Goal: Information Seeking & Learning: Learn about a topic

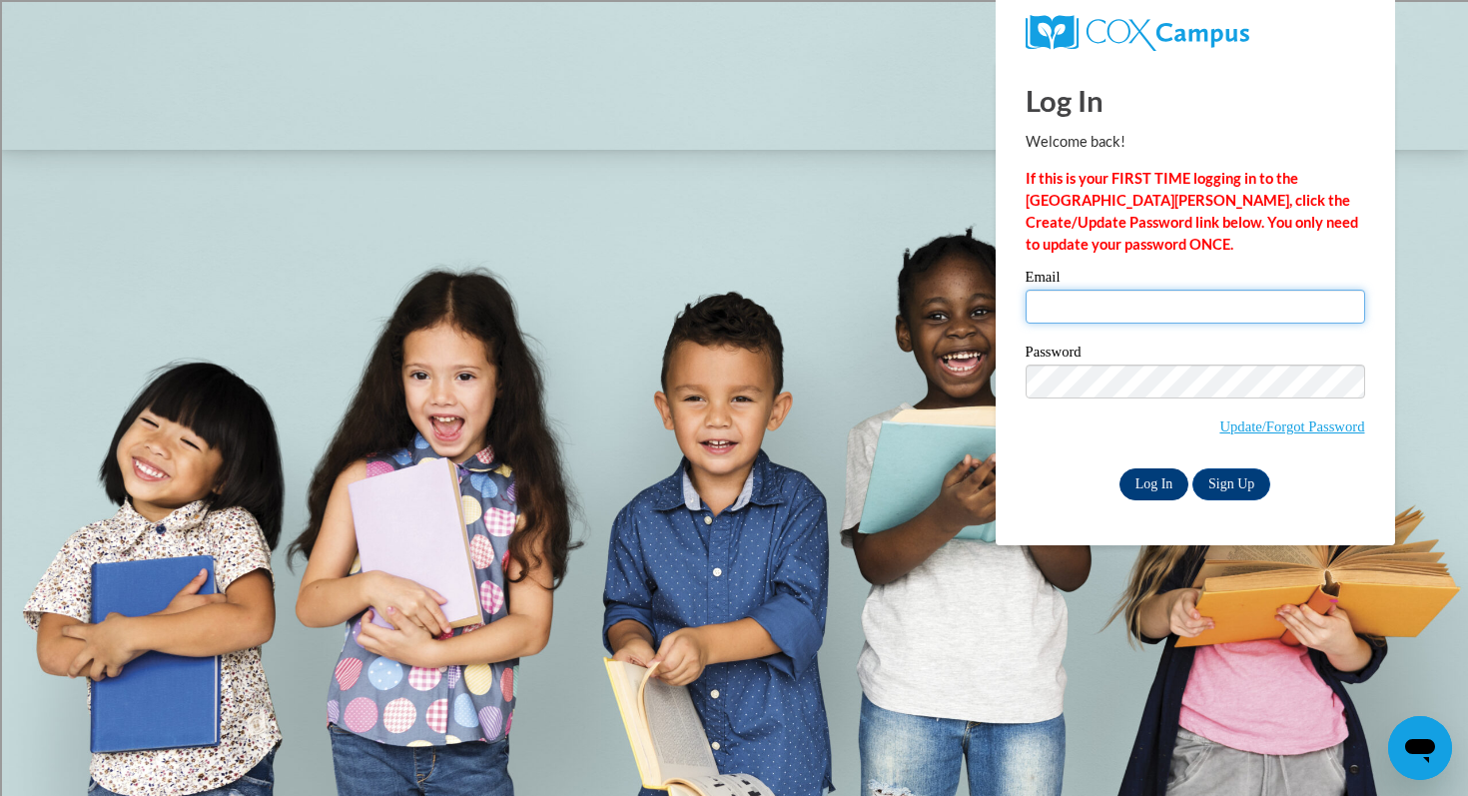
type input "connerm@mcfsd.org"
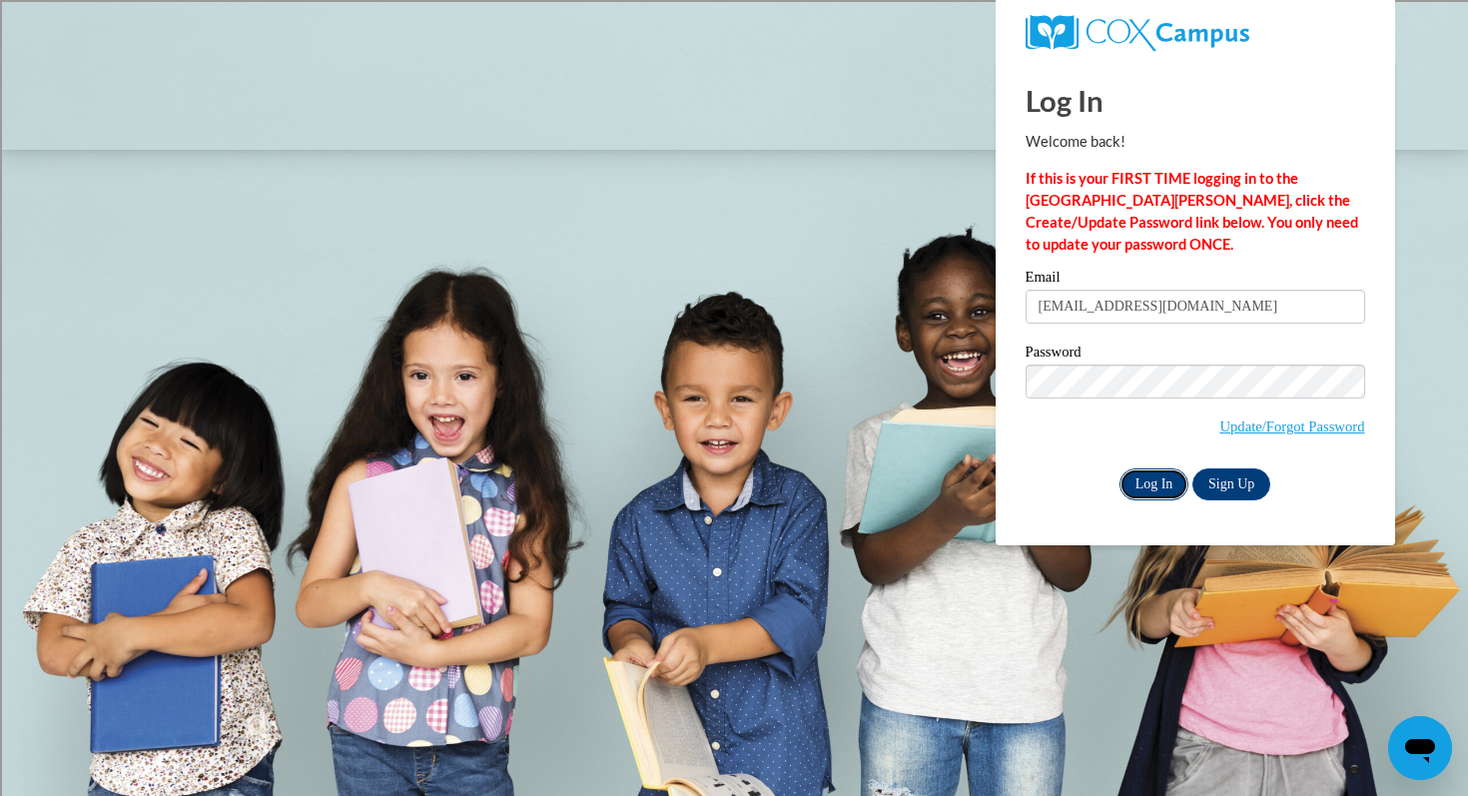
click at [1148, 482] on input "Log In" at bounding box center [1155, 484] width 70 height 32
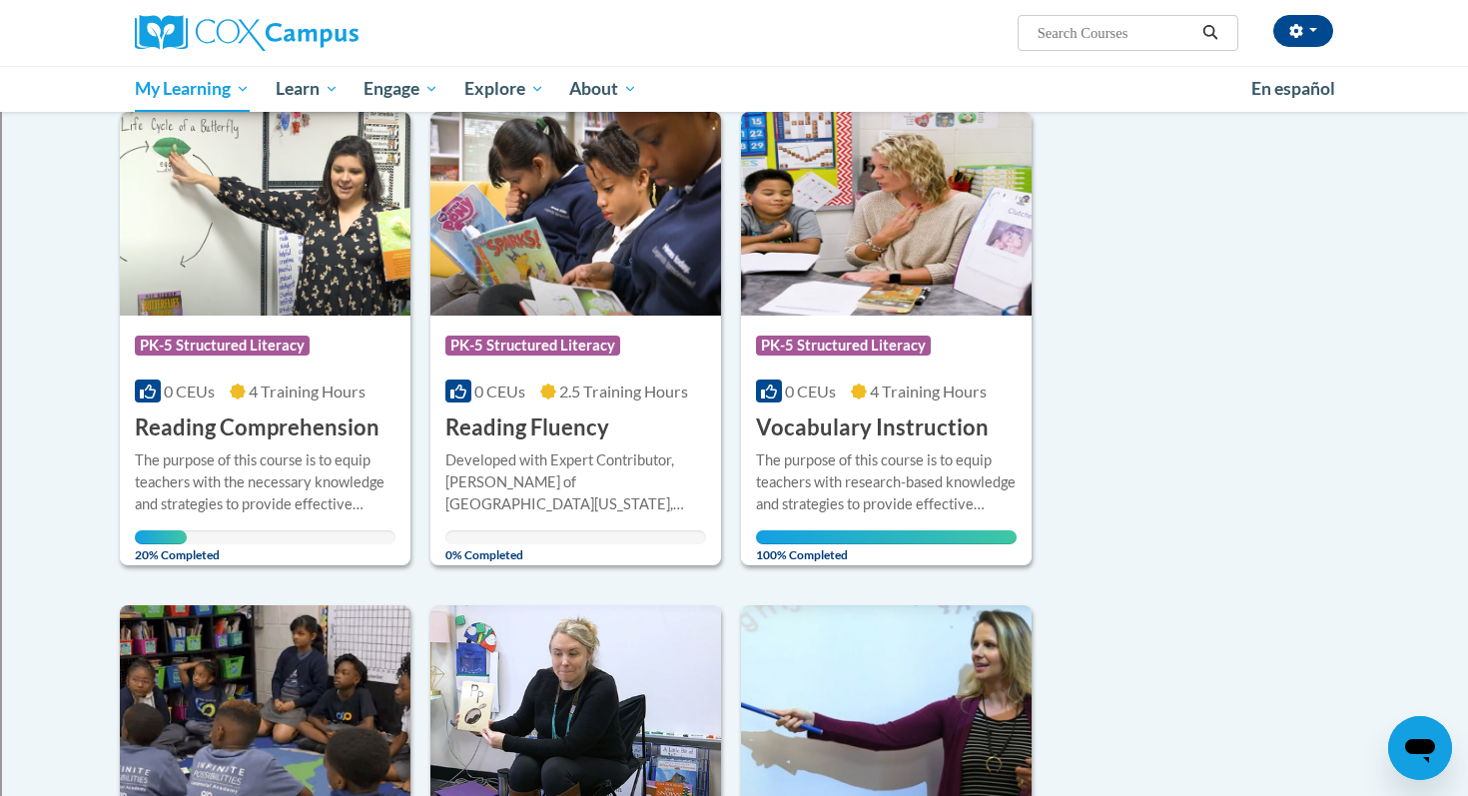
scroll to position [754, 0]
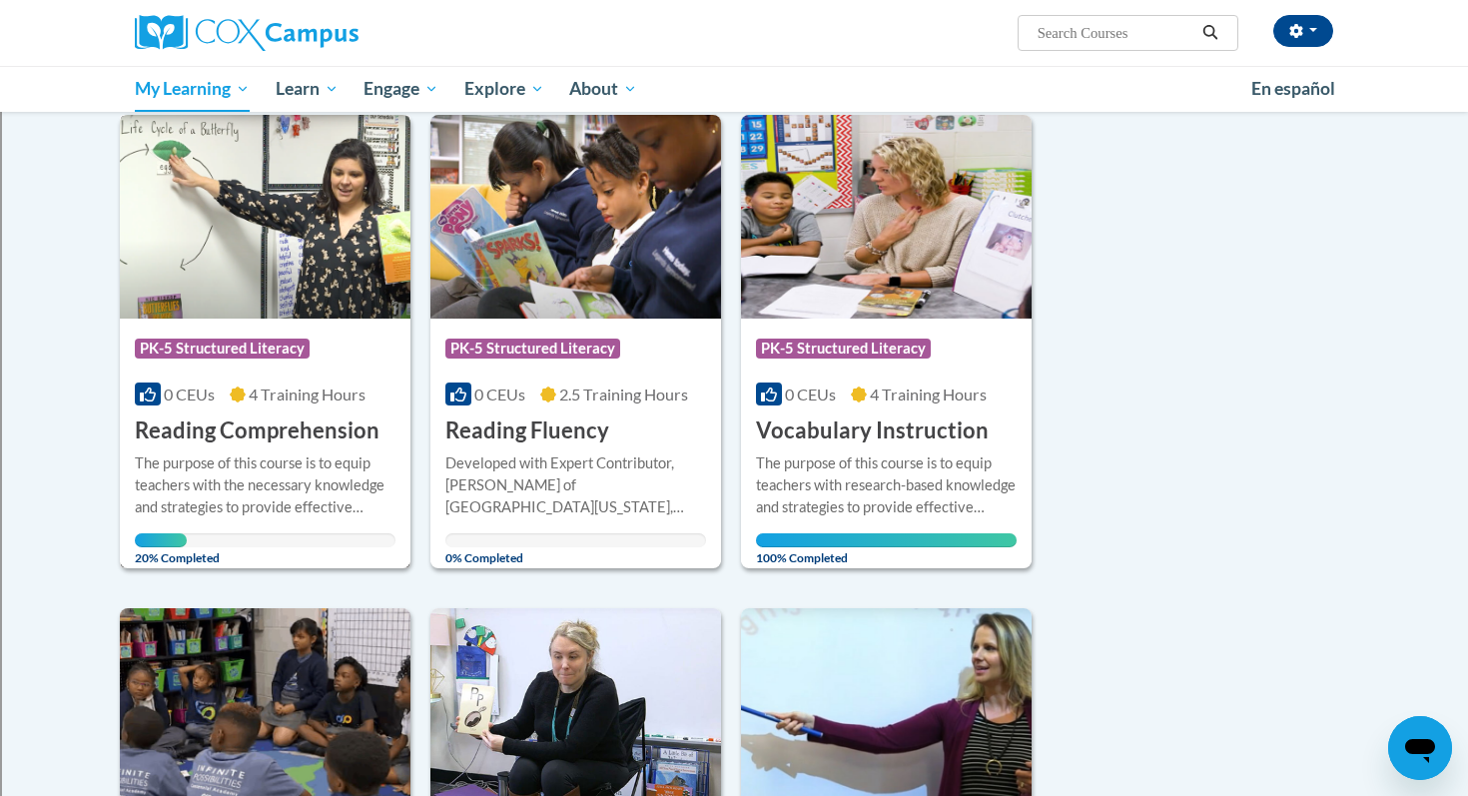
click at [233, 438] on h3 "Reading Comprehension" at bounding box center [257, 430] width 245 height 31
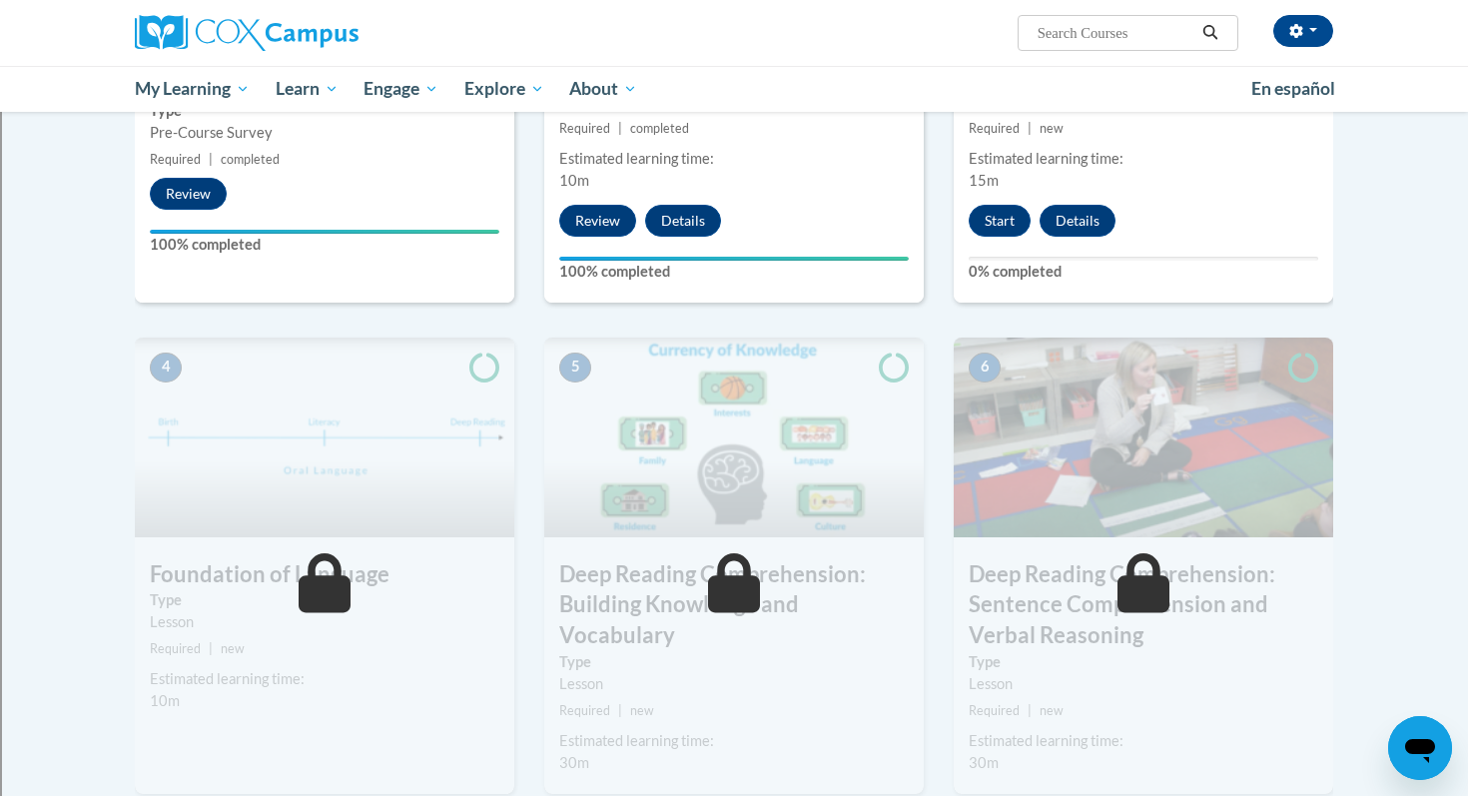
scroll to position [696, 0]
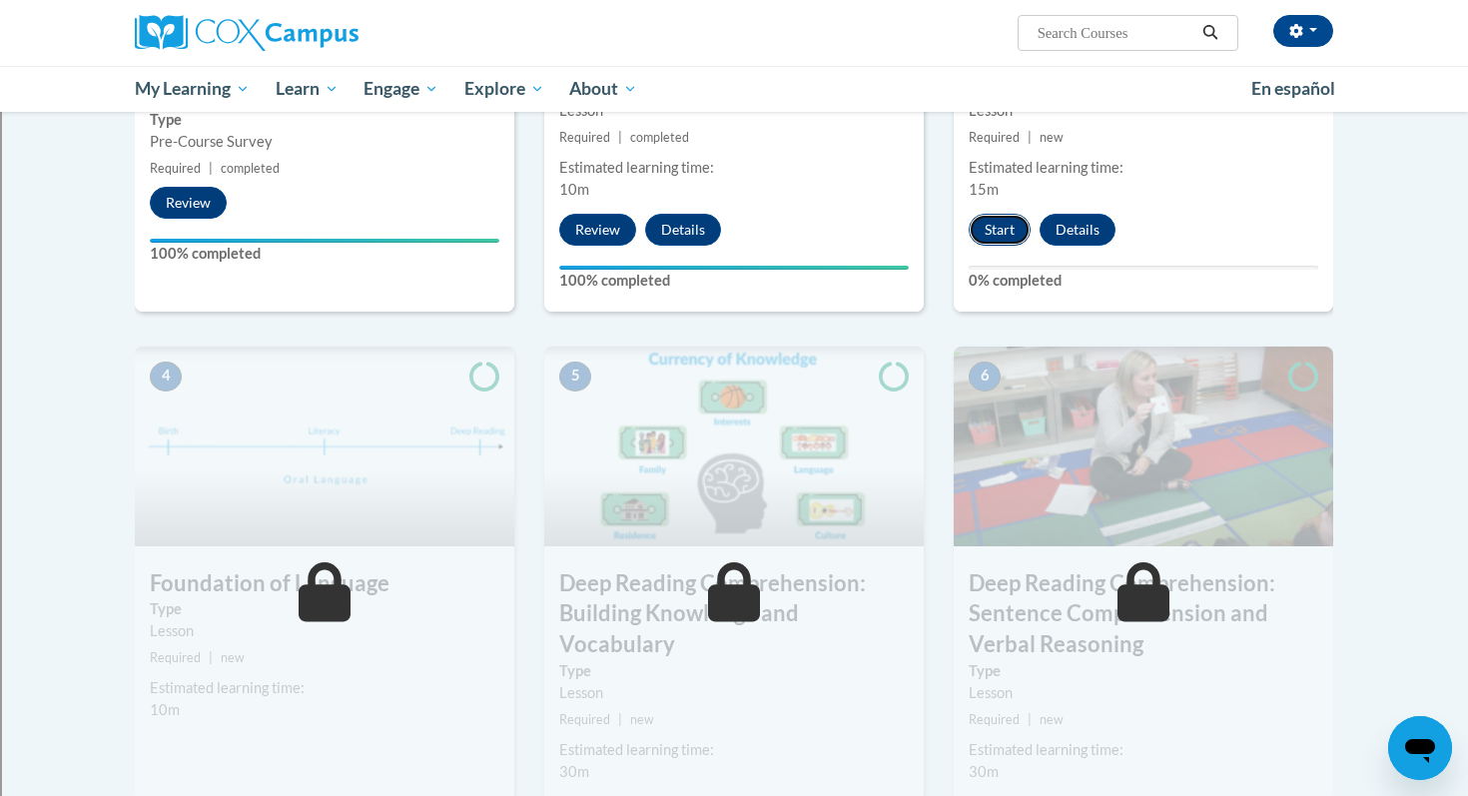
click at [988, 229] on button "Start" at bounding box center [1000, 230] width 62 height 32
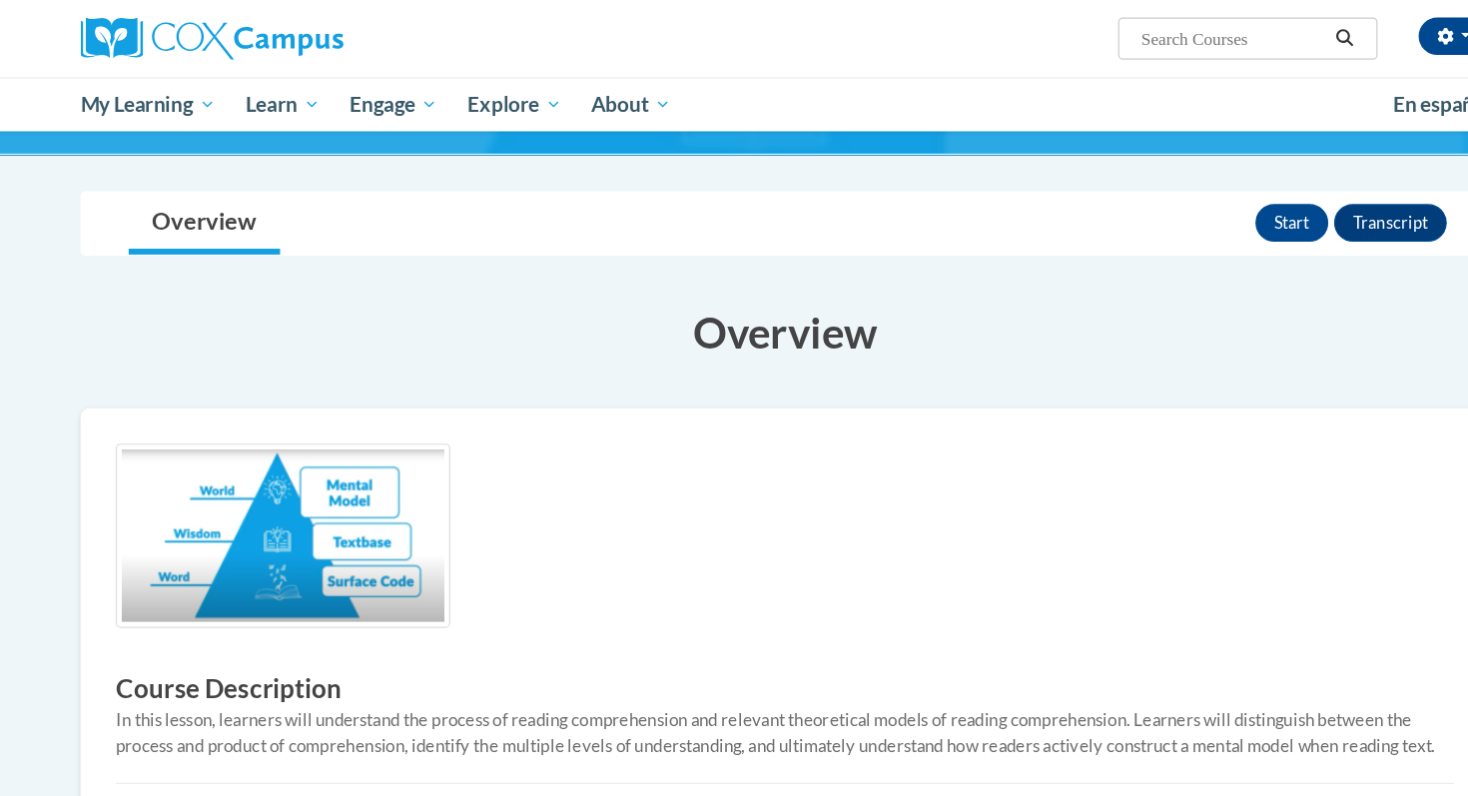
scroll to position [130, 0]
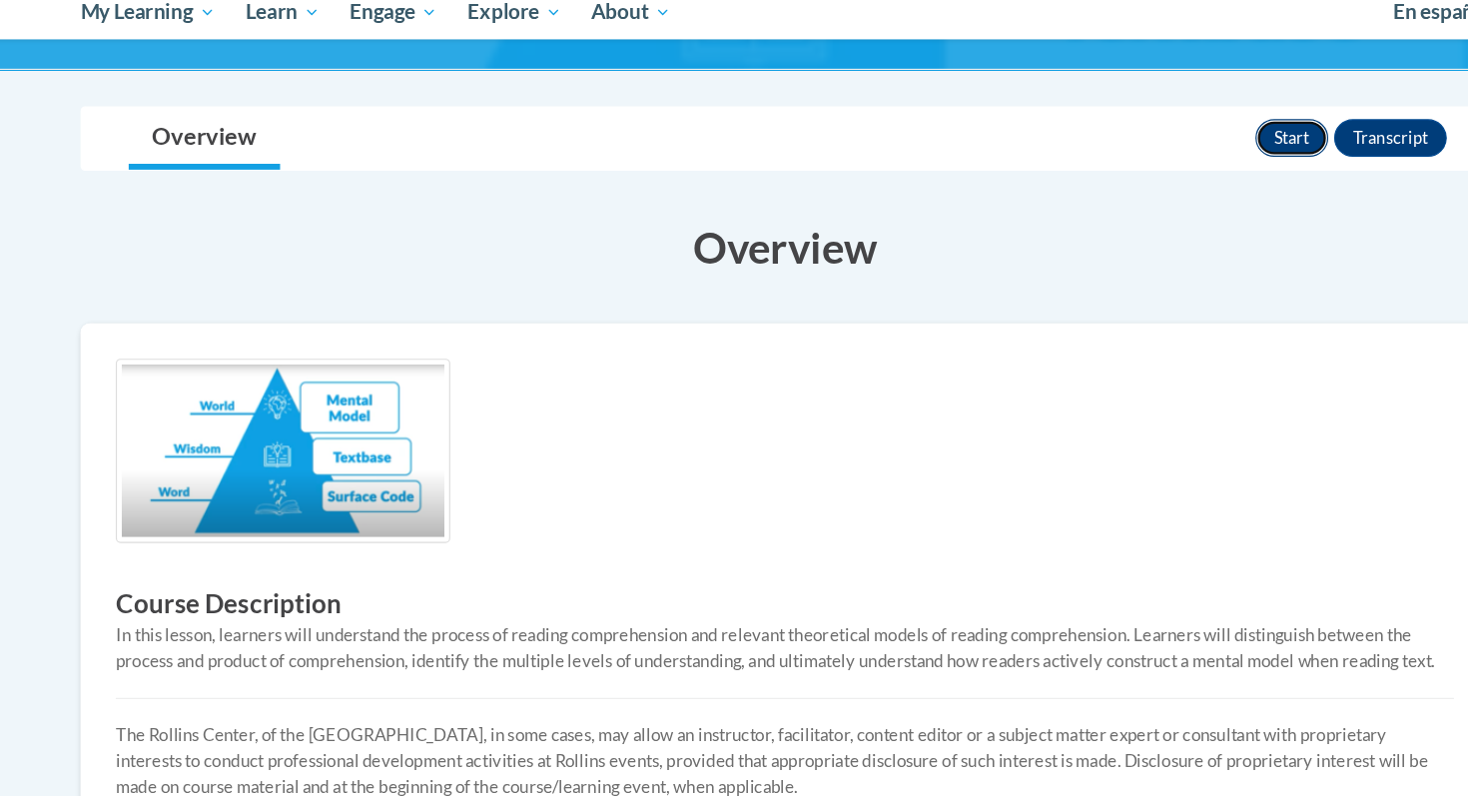
click at [1170, 185] on button "Start" at bounding box center [1166, 196] width 62 height 32
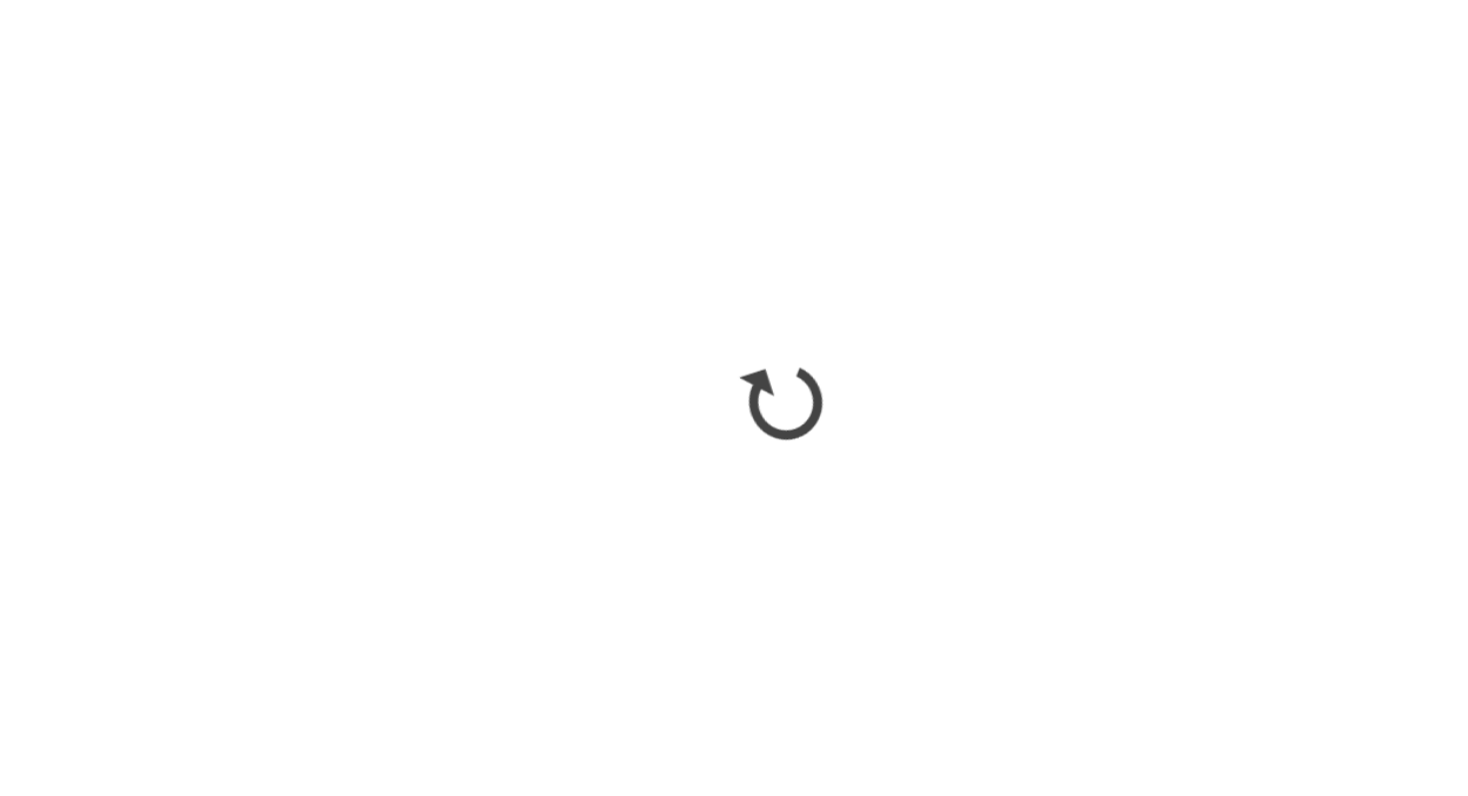
scroll to position [0, 0]
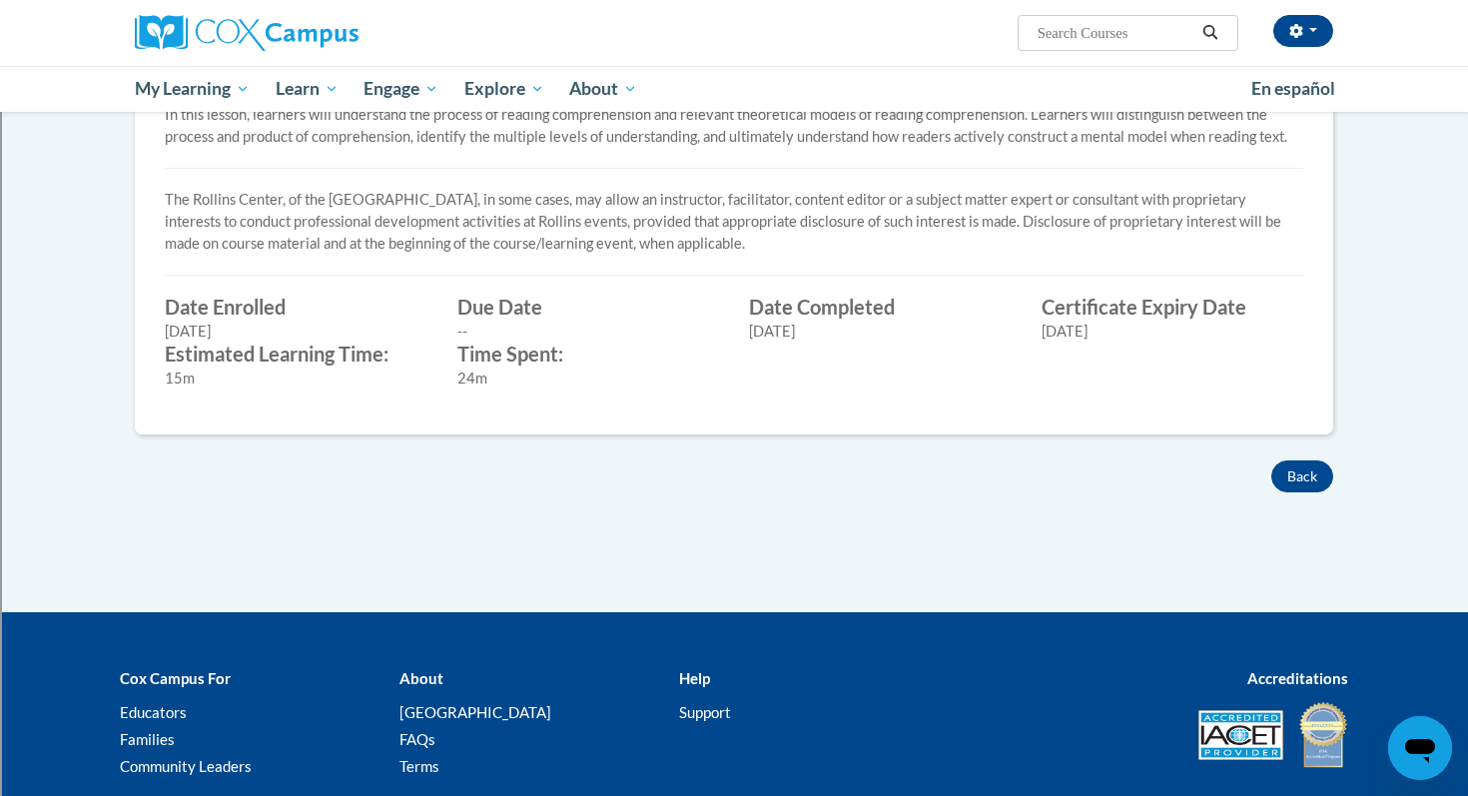
scroll to position [777, 0]
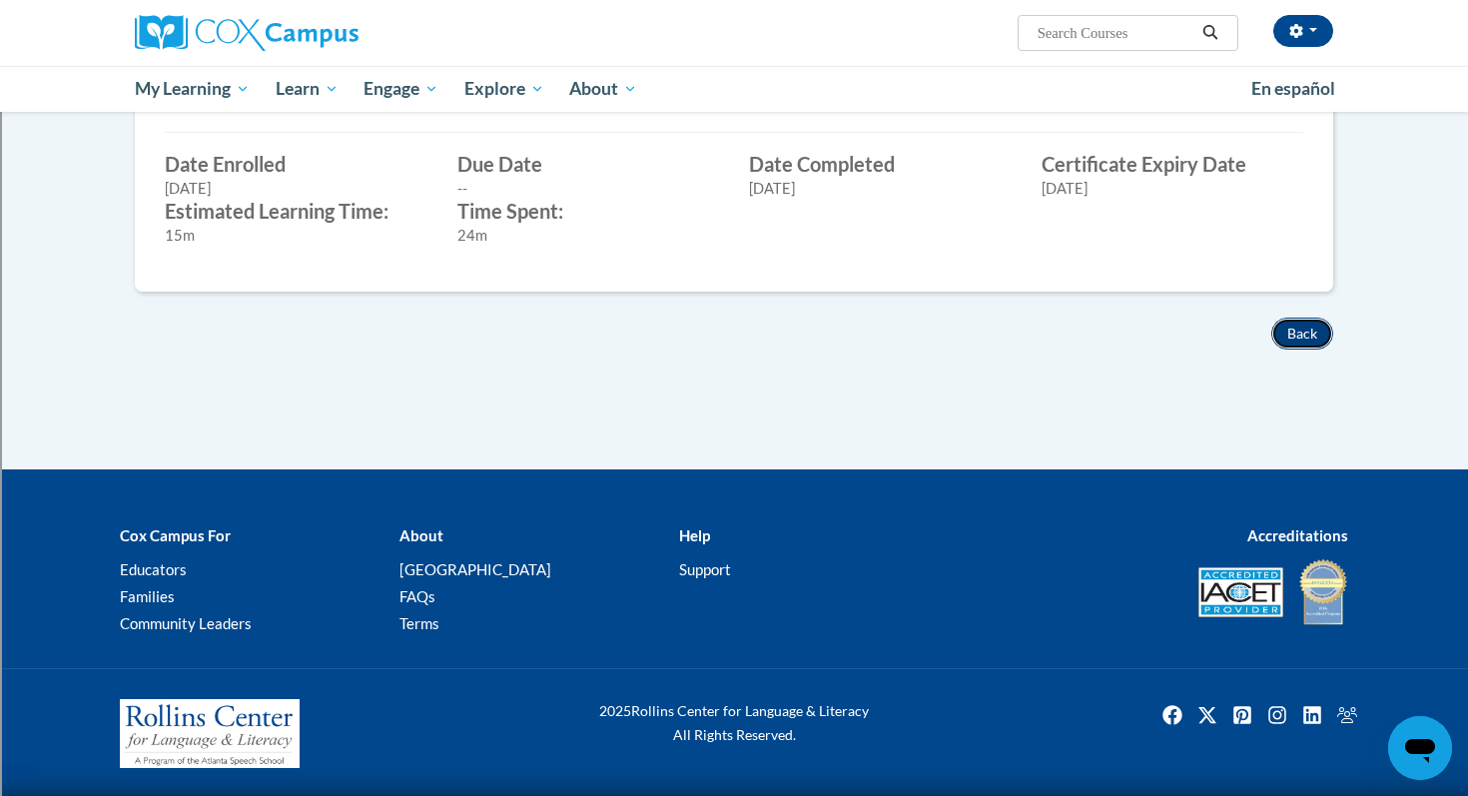
click at [1295, 334] on button "Back" at bounding box center [1302, 334] width 62 height 32
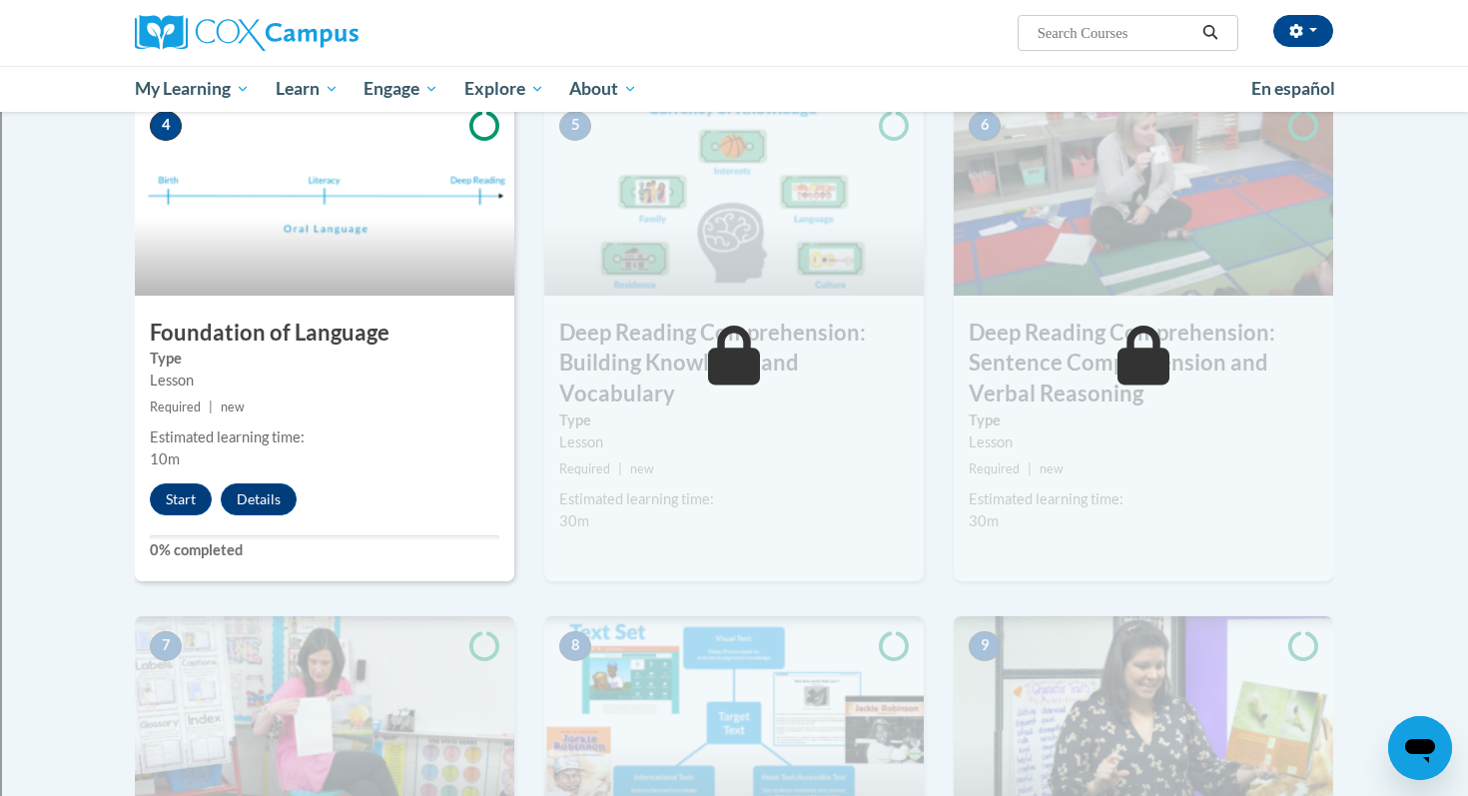
scroll to position [994, 0]
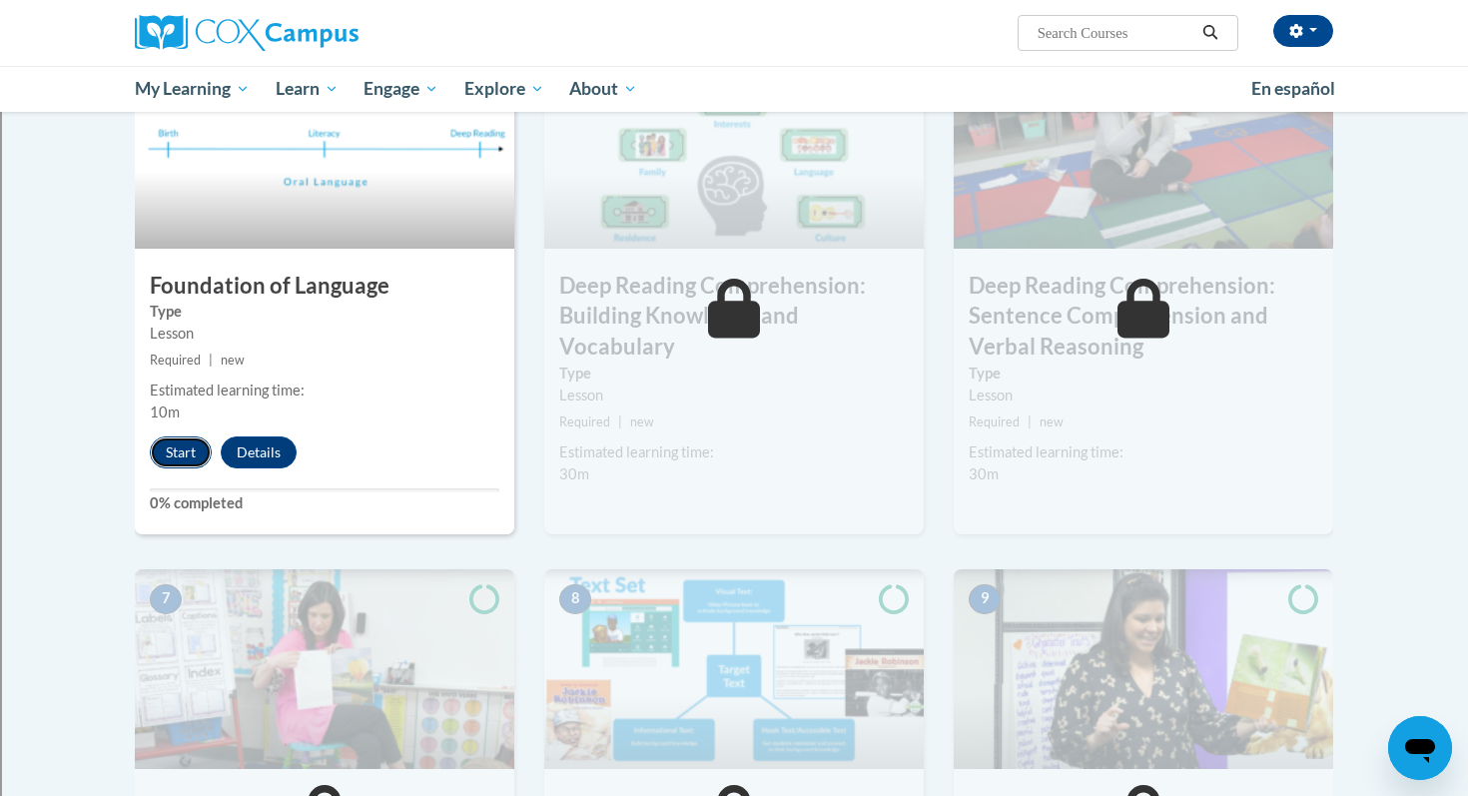
click at [175, 454] on button "Start" at bounding box center [181, 452] width 62 height 32
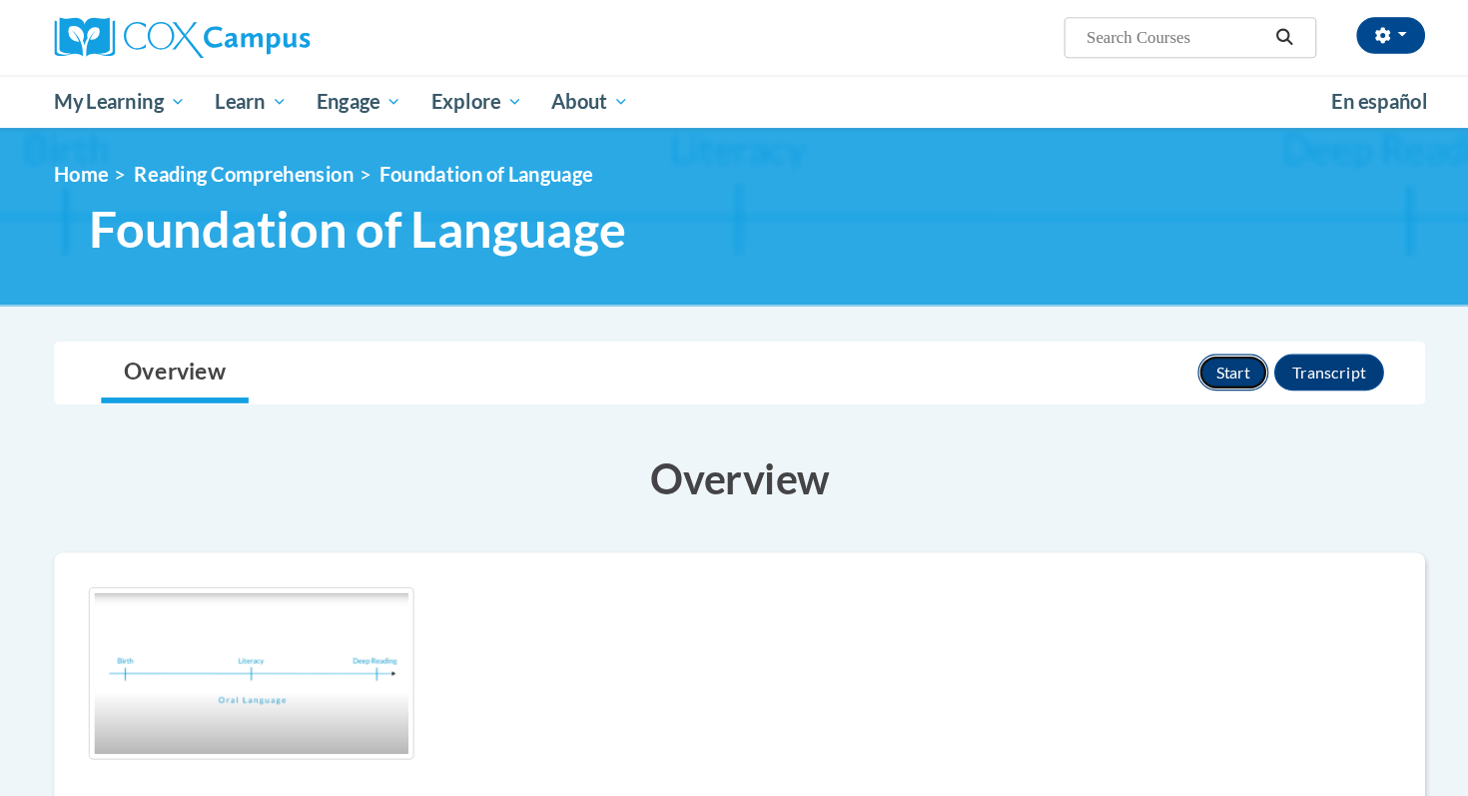
click at [1161, 327] on button "Start" at bounding box center [1166, 326] width 62 height 32
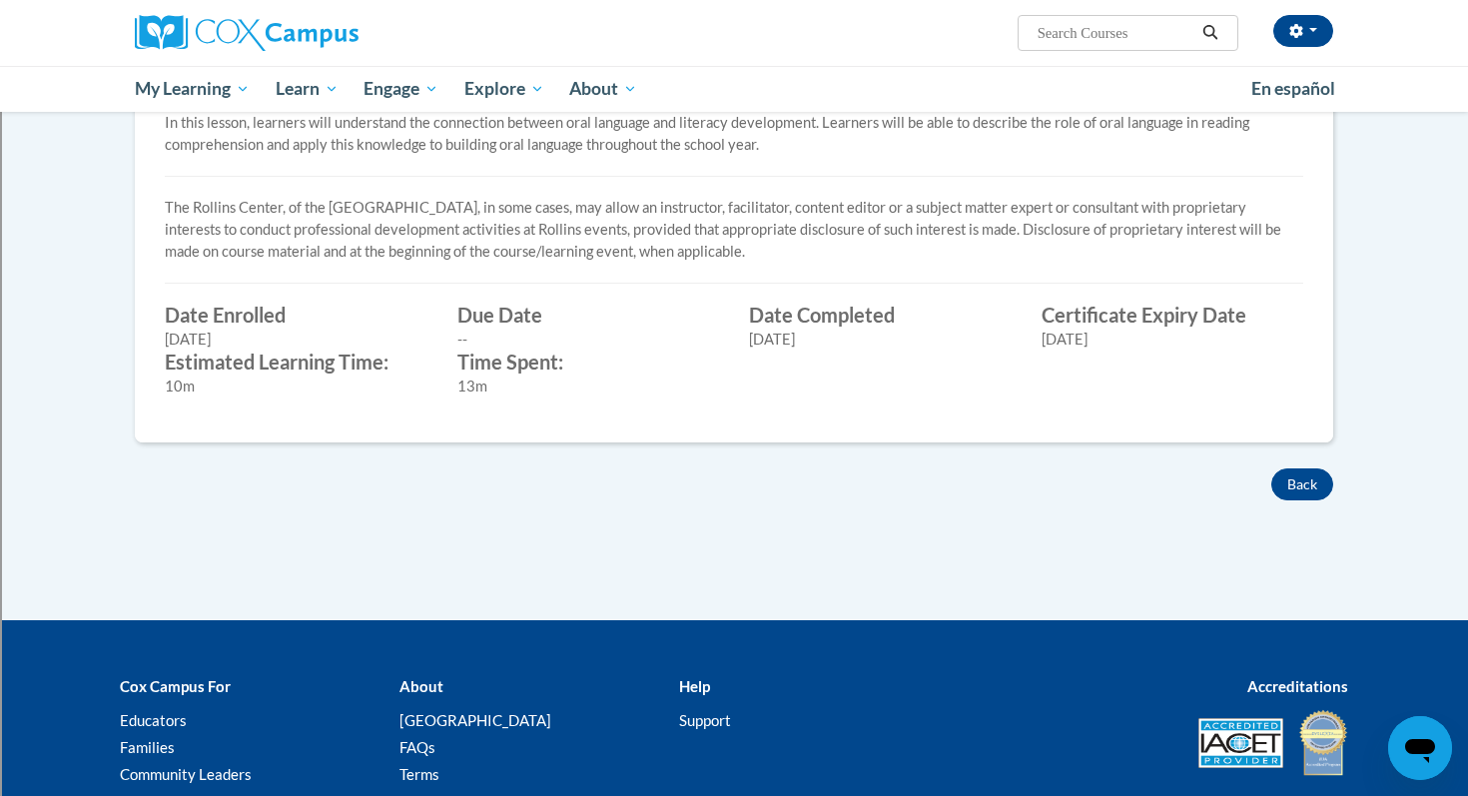
scroll to position [626, 0]
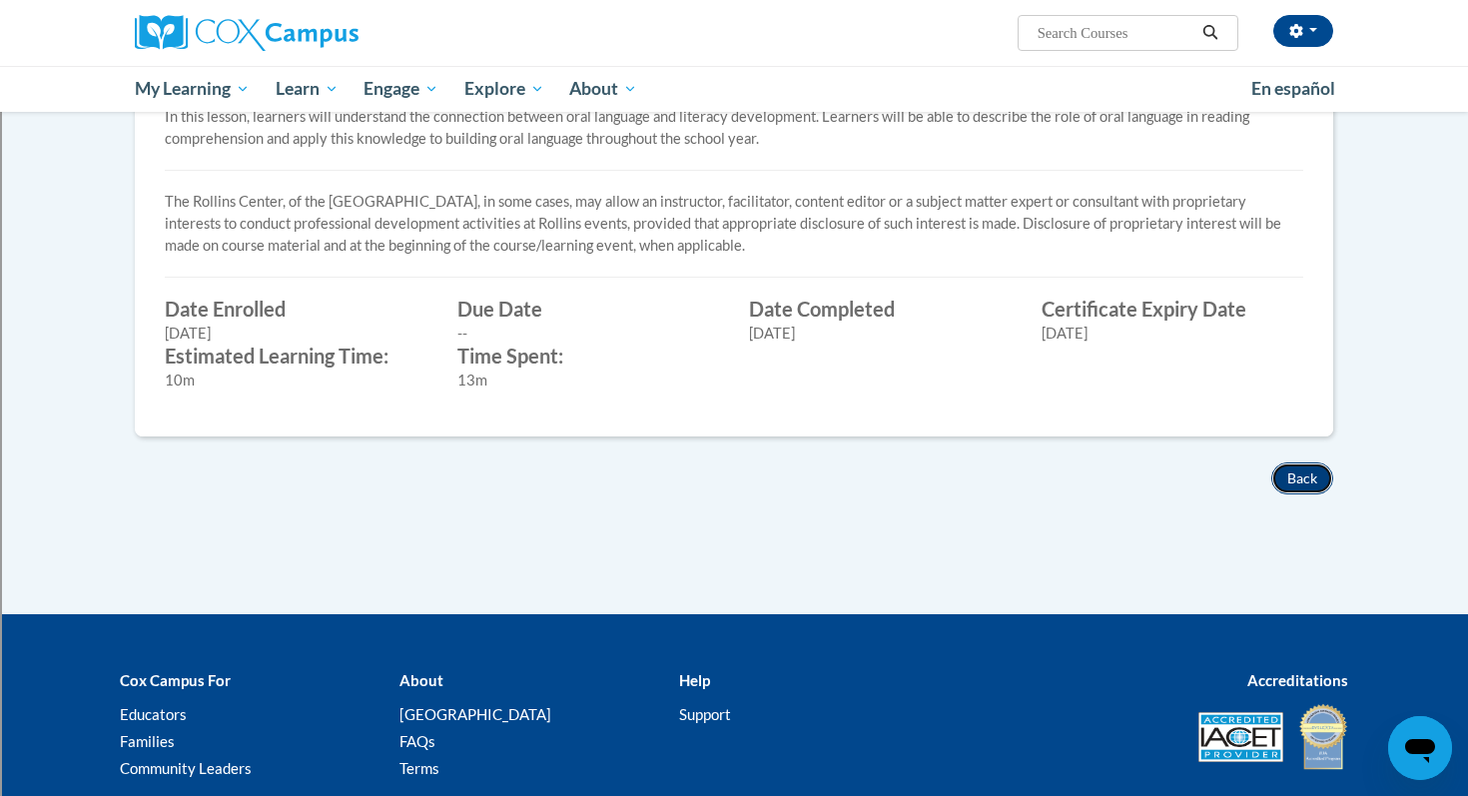
click at [1317, 487] on button "Back" at bounding box center [1302, 478] width 62 height 32
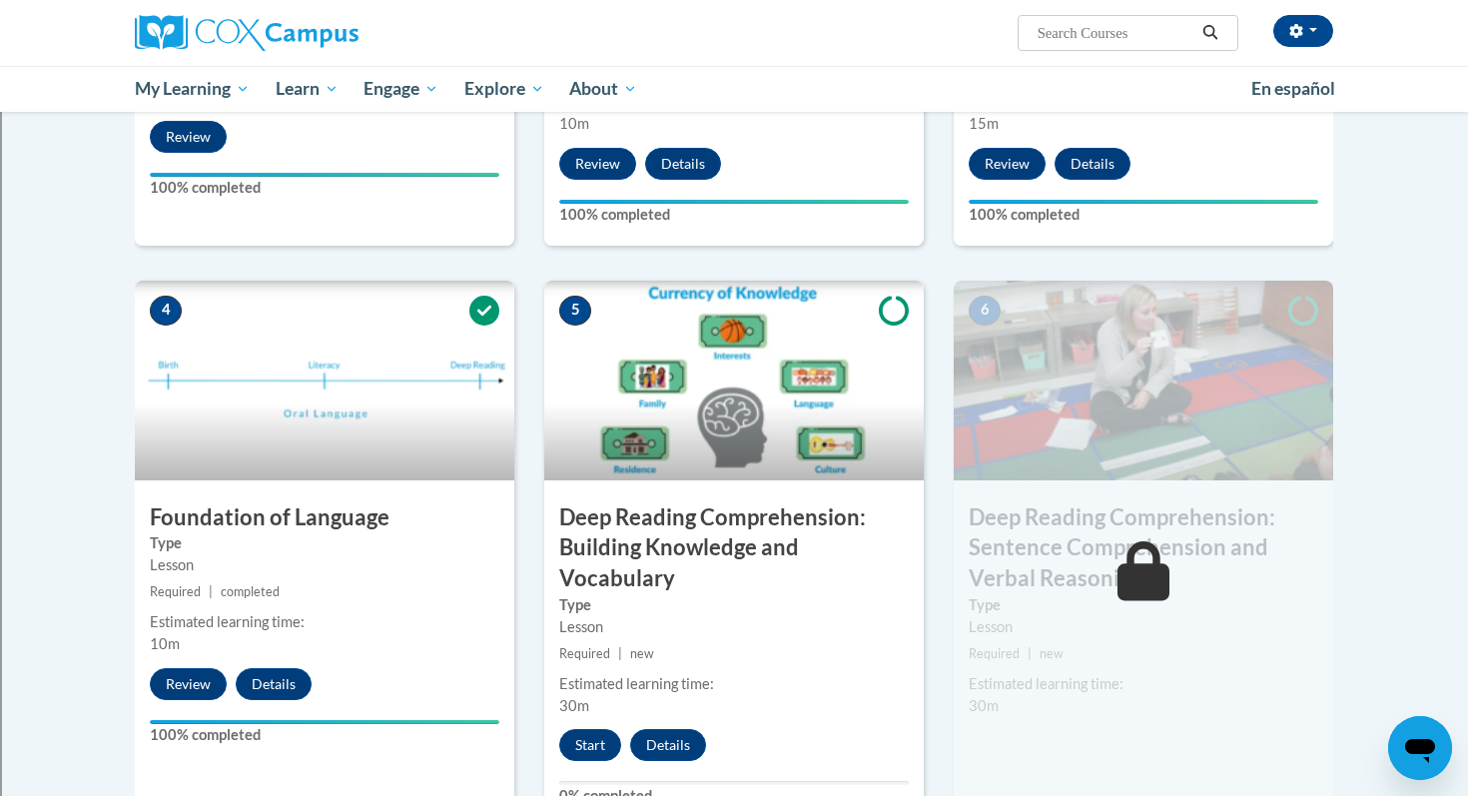
scroll to position [922, 0]
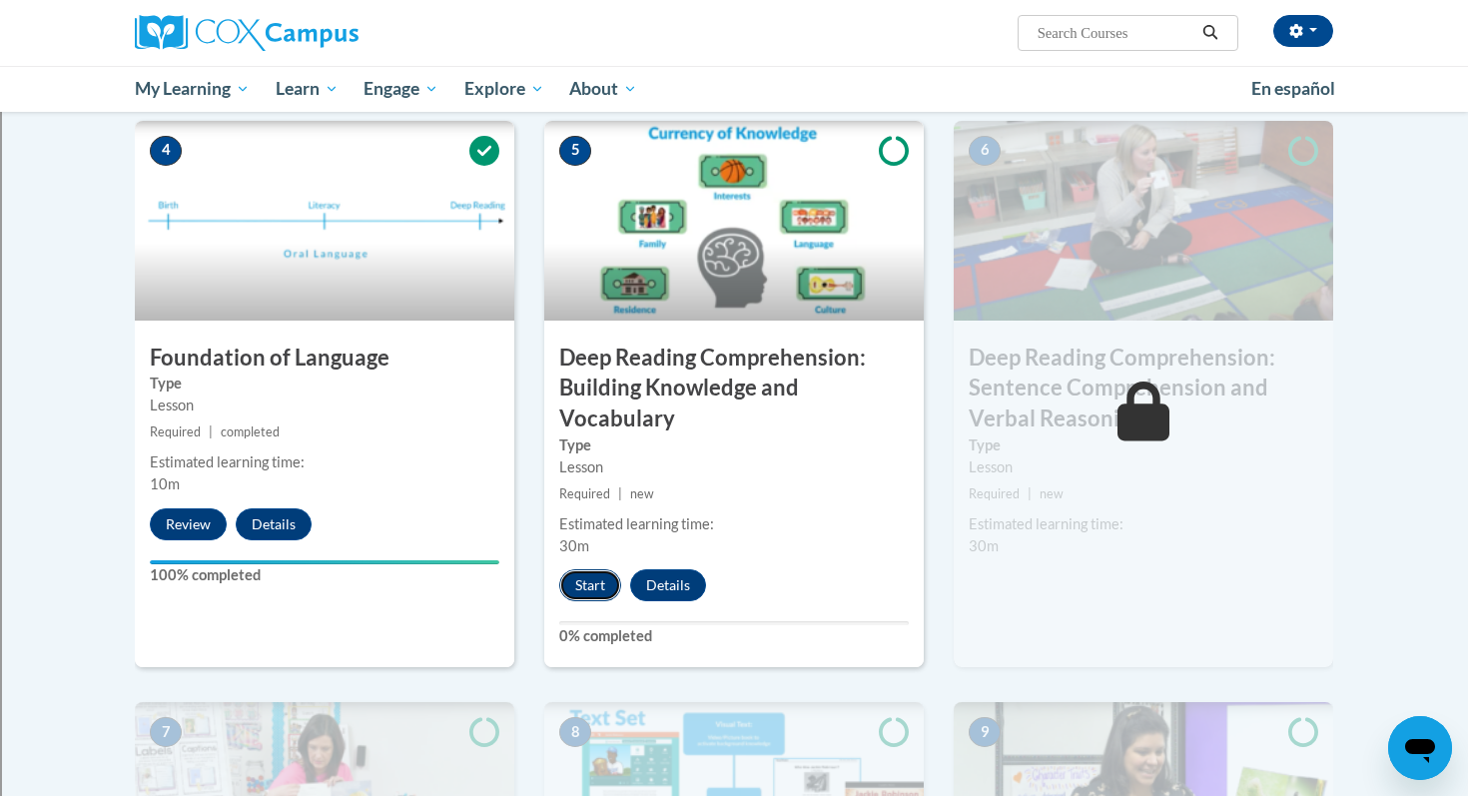
click at [580, 590] on button "Start" at bounding box center [590, 585] width 62 height 32
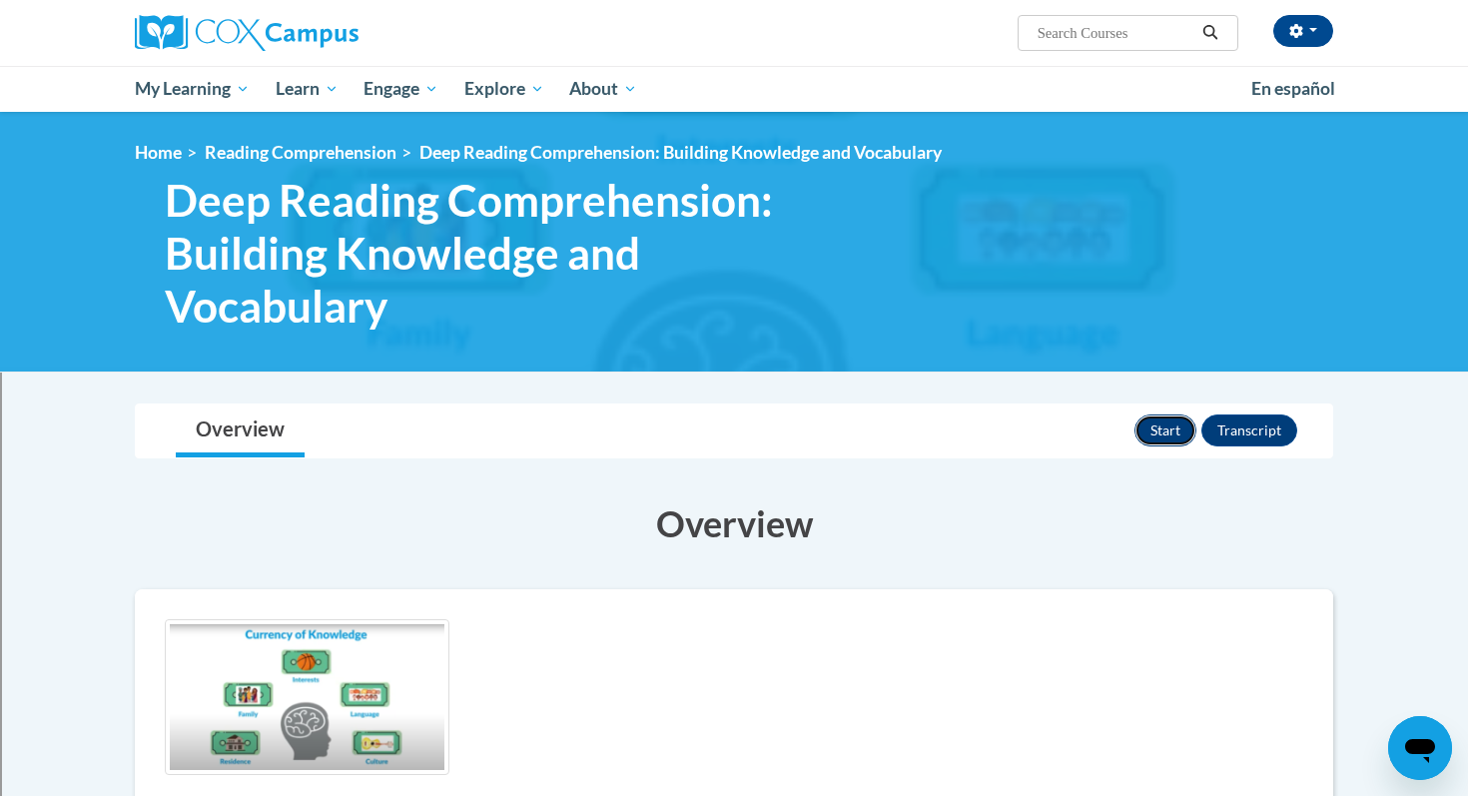
click at [1169, 440] on button "Start" at bounding box center [1166, 430] width 62 height 32
